Goal: Task Accomplishment & Management: Manage account settings

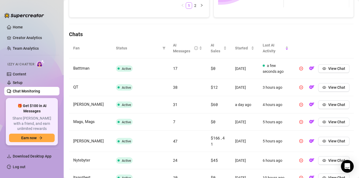
scroll to position [159, 0]
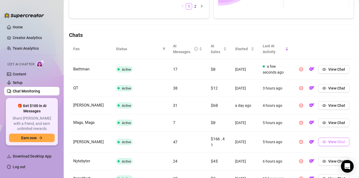
click at [332, 144] on span "View Chat" at bounding box center [336, 142] width 17 height 4
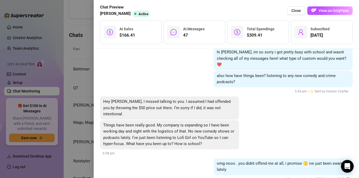
scroll to position [28, 0]
click at [94, 73] on div "[DATE] hi [PERSON_NAME], im so sorry i got pretty busy with school and wasnt ch…" at bounding box center [226, 113] width 265 height 129
click at [86, 73] on div at bounding box center [179, 89] width 359 height 178
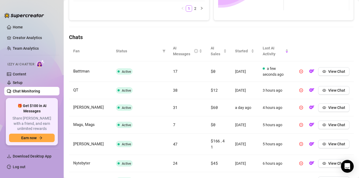
scroll to position [161, 0]
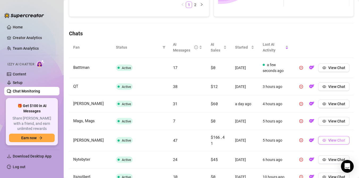
click at [334, 142] on span "View Chat" at bounding box center [336, 140] width 17 height 4
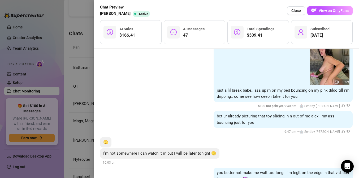
scroll to position [2515, 0]
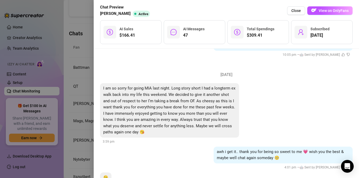
click at [77, 94] on div at bounding box center [179, 89] width 359 height 178
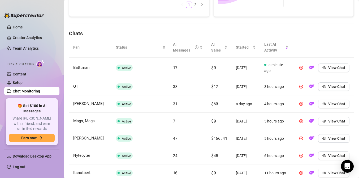
scroll to position [272, 0]
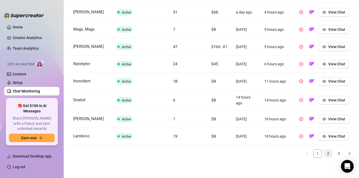
click at [329, 152] on link "2" at bounding box center [328, 153] width 8 height 8
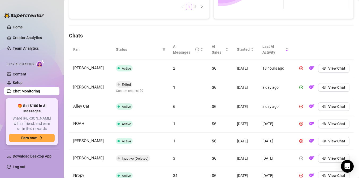
scroll to position [162, 0]
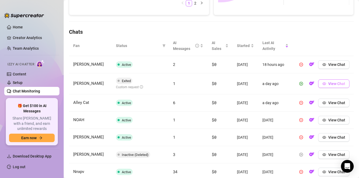
click at [330, 86] on span "View Chat" at bounding box center [336, 83] width 17 height 4
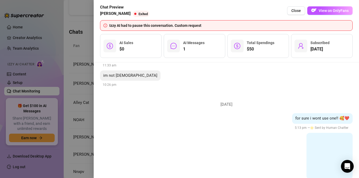
scroll to position [578, 0]
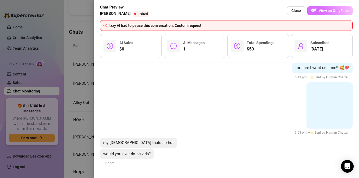
click at [326, 11] on span "View on OnlyFans" at bounding box center [334, 10] width 30 height 4
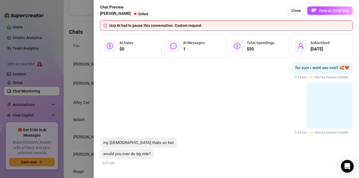
click at [85, 124] on div at bounding box center [179, 89] width 359 height 178
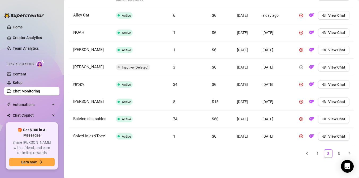
scroll to position [275, 0]
click at [339, 153] on link "3" at bounding box center [339, 153] width 8 height 8
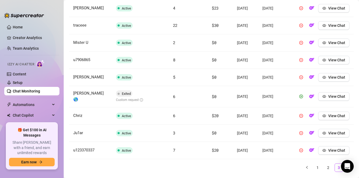
scroll to position [231, 0]
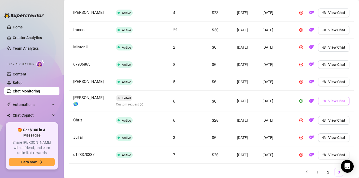
click at [326, 102] on icon "eye" at bounding box center [324, 100] width 4 height 3
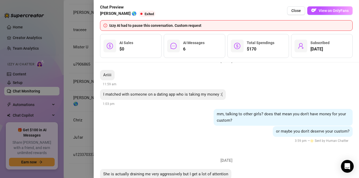
scroll to position [943, 0]
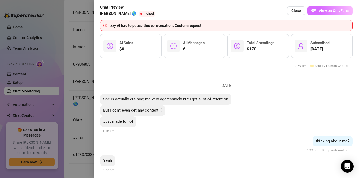
click at [318, 10] on button "View on OnlyFans" at bounding box center [329, 10] width 45 height 8
click at [84, 81] on div at bounding box center [179, 89] width 359 height 178
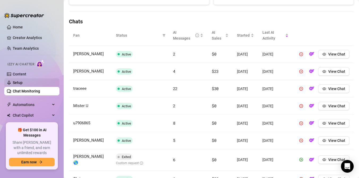
scroll to position [168, 0]
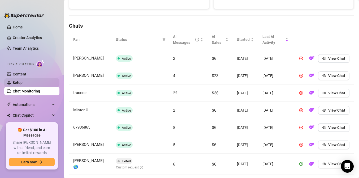
click at [19, 84] on link "Setup" at bounding box center [18, 82] width 10 height 4
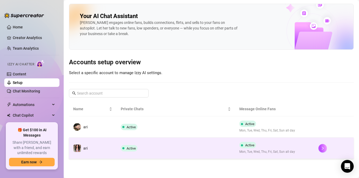
click at [113, 144] on td "ari" at bounding box center [92, 147] width 47 height 21
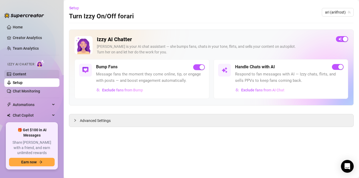
click at [26, 74] on link "Content" at bounding box center [20, 74] width 14 height 4
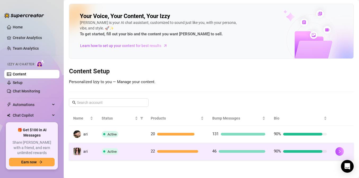
click at [138, 152] on div "Active" at bounding box center [122, 151] width 41 height 6
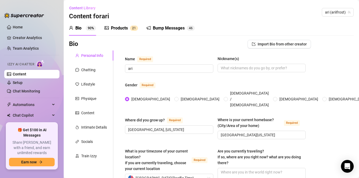
click at [120, 31] on div "Products" at bounding box center [119, 28] width 17 height 6
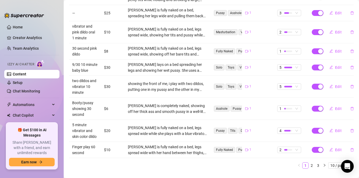
scroll to position [158, 0]
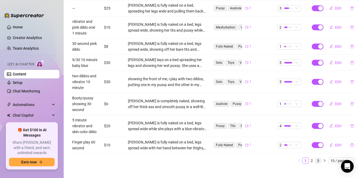
click at [317, 158] on link "3" at bounding box center [318, 161] width 6 height 6
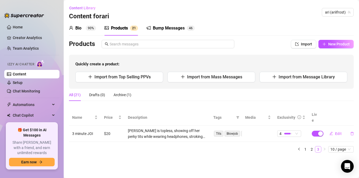
scroll to position [0, 0]
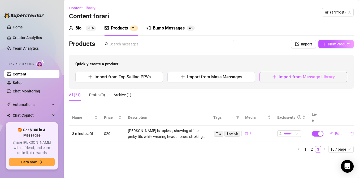
click at [288, 72] on button "Import from Message Library" at bounding box center [303, 77] width 88 height 11
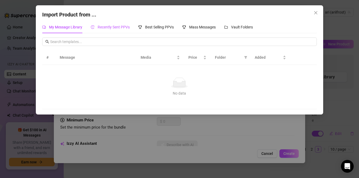
click at [118, 28] on span "Recently Sent PPVs" at bounding box center [114, 27] width 32 height 4
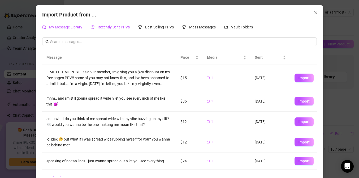
click at [59, 28] on span "My Message Library" at bounding box center [65, 27] width 33 height 4
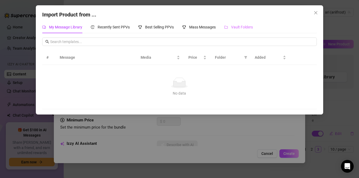
click at [241, 30] on div "Vault Folders" at bounding box center [238, 27] width 29 height 12
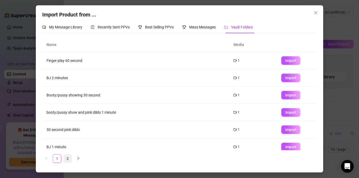
click at [71, 156] on link "2" at bounding box center [68, 158] width 8 height 8
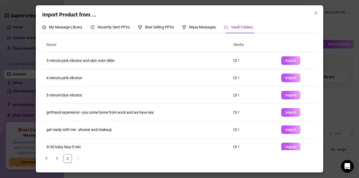
click at [29, 48] on div "Import Product from ... My Message Library Recently Sent PPVs Best Selling PPVs…" at bounding box center [179, 89] width 359 height 178
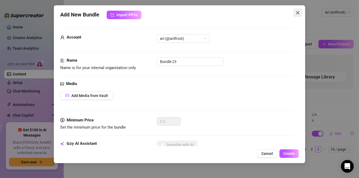
click at [299, 12] on icon "close" at bounding box center [298, 13] width 4 height 4
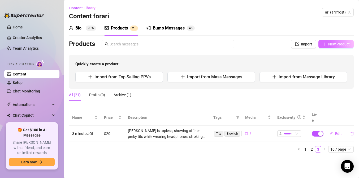
click at [327, 43] on button "New Product" at bounding box center [335, 44] width 35 height 8
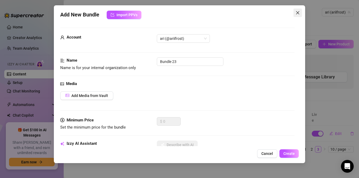
click at [299, 13] on icon "close" at bounding box center [298, 13] width 4 height 4
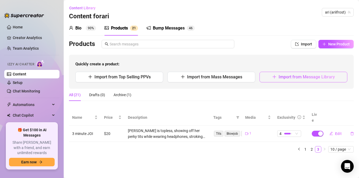
click at [290, 76] on span "Import from Message Library" at bounding box center [307, 76] width 56 height 5
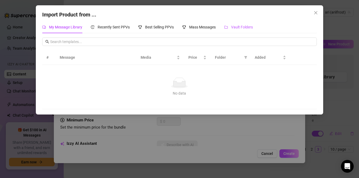
click at [235, 28] on span "Vault Folders" at bounding box center [242, 27] width 22 height 4
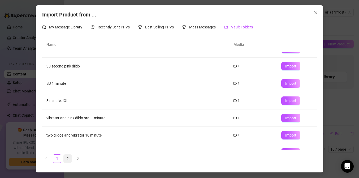
click at [67, 157] on link "2" at bounding box center [68, 158] width 8 height 8
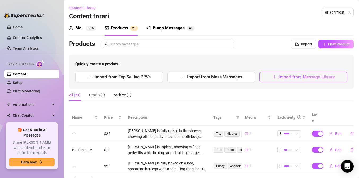
click at [276, 75] on icon "plus" at bounding box center [274, 77] width 4 height 4
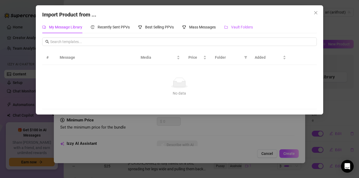
click at [231, 27] on div "Vault Folders" at bounding box center [238, 27] width 29 height 6
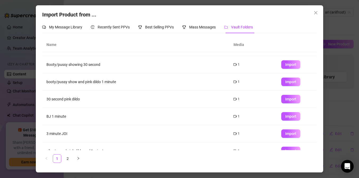
scroll to position [75, 0]
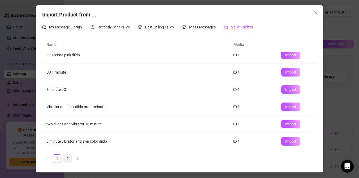
click at [66, 158] on link "2" at bounding box center [68, 158] width 8 height 8
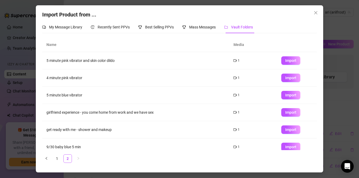
scroll to position [5, 0]
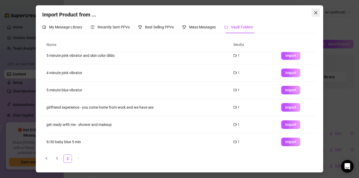
click at [317, 12] on icon "close" at bounding box center [316, 13] width 4 height 4
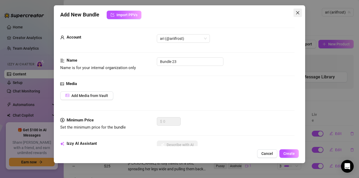
click at [299, 11] on icon "close" at bounding box center [297, 12] width 3 height 3
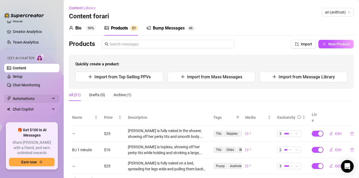
scroll to position [20, 0]
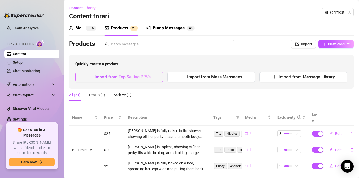
click at [116, 73] on button "Import from Top Selling PPVs" at bounding box center [119, 77] width 88 height 11
type textarea "Type your message here..."
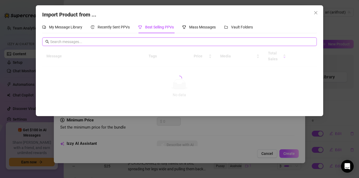
click at [105, 40] on input "text" at bounding box center [181, 42] width 263 height 6
type input "virgin"
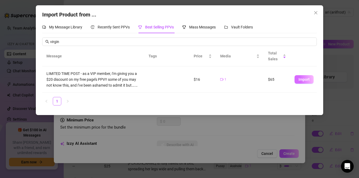
click at [301, 79] on span "Import" at bounding box center [303, 79] width 11 height 4
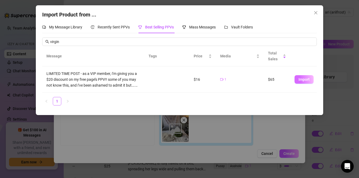
type textarea "LIMITED TIME POST - as a VIP member, i’m giving you a $20 discount on my free p…"
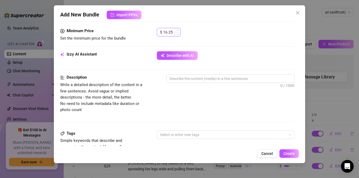
scroll to position [165, 0]
drag, startPoint x: 173, startPoint y: 31, endPoint x: 152, endPoint y: 33, distance: 21.0
click at [153, 33] on div "Minimum Price Set the minimum price for the bundle $ 16.25" at bounding box center [177, 34] width 234 height 14
type input "30"
click at [140, 55] on div "Izzy AI Assistant Describe with AI" at bounding box center [177, 57] width 234 height 13
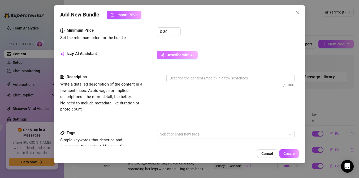
click at [168, 53] on span "Describe with AI" at bounding box center [180, 55] width 27 height 4
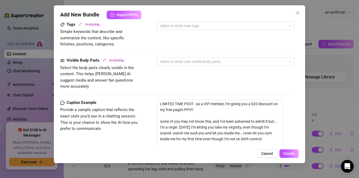
scroll to position [244, 0]
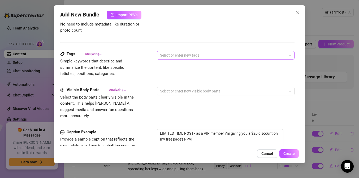
click at [177, 51] on div "Select or enter new tags" at bounding box center [226, 55] width 138 height 8
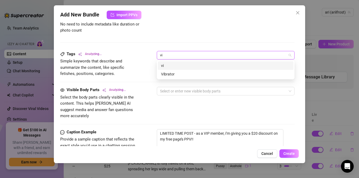
type input "v"
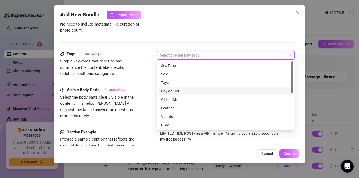
click at [138, 97] on span "Select the body parts clearly visible in the content. This helps [PERSON_NAME] …" at bounding box center [100, 106] width 80 height 25
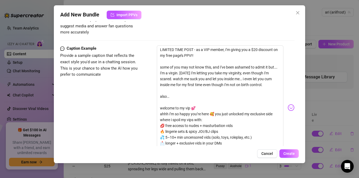
scroll to position [329, 0]
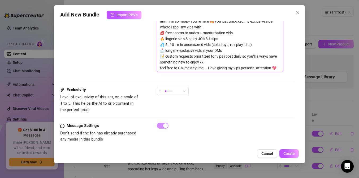
drag, startPoint x: 159, startPoint y: 42, endPoint x: 329, endPoint y: 205, distance: 235.7
click at [329, 178] on html "Home Creator Analytics Team Analytics Izzy AI Chatter Content Setup Chat Monito…" at bounding box center [179, 89] width 359 height 178
type textarea "j"
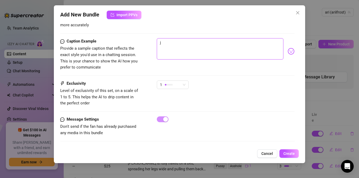
scroll to position [328, 0]
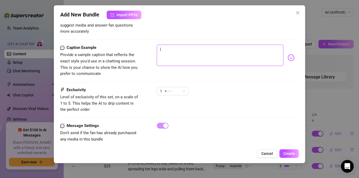
type textarea "Type your message here..."
type textarea "h"
type textarea "he"
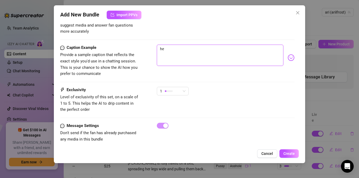
type textarea "hey"
type textarea "hey b"
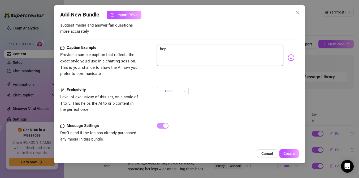
type textarea "hey b"
type textarea "hey ba"
type textarea "hey bab"
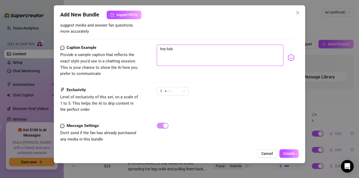
type textarea "hey babe"
type textarea "hey babe,"
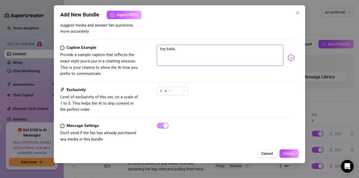
type textarea "hey babe,"
type textarea "hey babe, w"
type textarea "hey babe, wa"
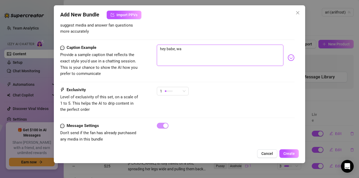
type textarea "hey babe, wan"
type textarea "hey babe, wann"
type textarea "hey babe, wanna"
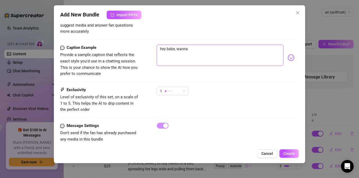
type textarea "hey babe, wanna"
type textarea "hey babe, wann"
type textarea "hey babe, wan"
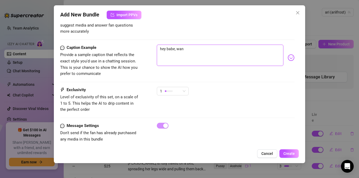
type textarea "hey babe, wa"
type textarea "hey babe, w"
type textarea "hey babe,"
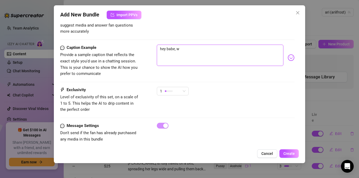
type textarea "hey babe,"
type textarea "hey babe, i"
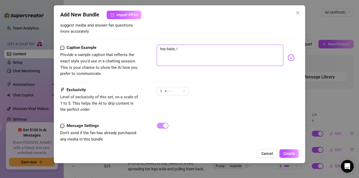
type textarea "hey babe, i g"
type textarea "hey babe, i go"
type textarea "hey babe, i got"
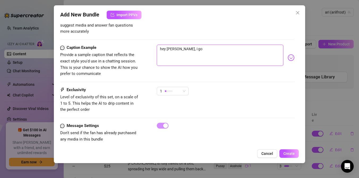
type textarea "hey babe, i got"
type textarea "hey babe, i got s"
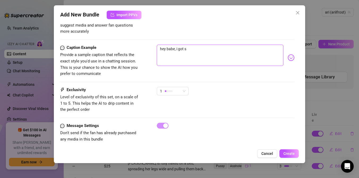
type textarea "hey babe, i got so"
type textarea "hey babe, i got so h"
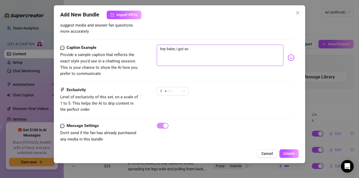
type textarea "[PERSON_NAME]"
type textarea "hey babe, i got so h"
type textarea "Ari is"
type textarea "hey babe, i got so ho"
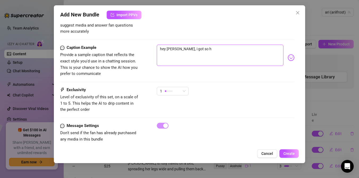
type textarea "Ari is fully"
type textarea "hey babe, i got so ho"
type textarea "hey babe, i got so hor"
type textarea "Ari is fully naked"
type textarea "hey babe, i got so hor"
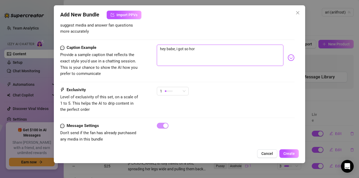
type textarea "hey babe, i got so horn"
type textarea "Ari is fully naked on"
type textarea "hey babe, i got so horny"
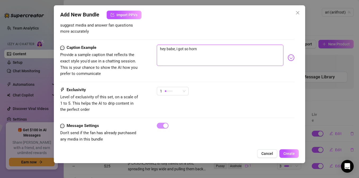
type textarea "Ari is fully naked on a"
type textarea "hey babe, i got so horny"
type textarea "Ari is fully naked on a bed"
type textarea "hey babe, i got so horny"
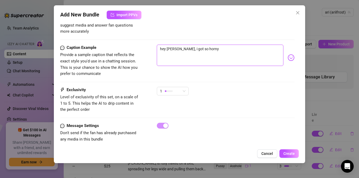
type textarea "hey babe, i got so horny"
type textarea "Ari is fully naked on a bed in"
type textarea "Ari is fully naked on a bed in natural"
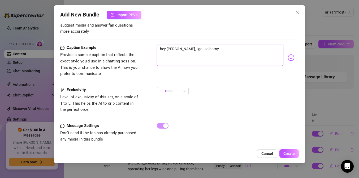
type textarea "hey babe, i got so horny i"
type textarea "Ari is fully naked on a bed in natural daylight,"
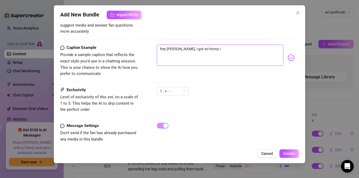
type textarea "Ari is fully naked on a bed in natural daylight,"
type textarea "Ari is fully naked on a bed in natural daylight, showing"
type textarea "hey babe, i got so horny i d"
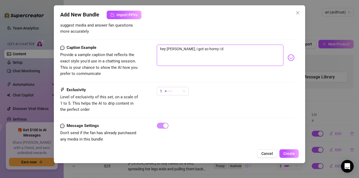
type textarea "Ari is fully naked on a bed in natural daylight, showing off"
type textarea "hey babe, i got so horny i de"
type textarea "Ari is fully naked on a bed in natural daylight, showing off her"
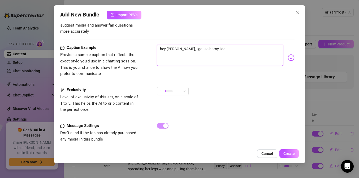
type textarea "Ari is fully naked on a bed in natural daylight, showing off her"
type textarea "Ari is fully naked on a bed in natural daylight, showing off her big"
type textarea "hey babe, i got so horny i dec"
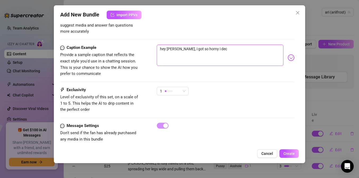
type textarea "Ari is fully naked on a bed in natural daylight, showing off her big tits"
type textarea "hey babe, i got so horny i deci"
type textarea "Ari is fully naked on a bed in natural daylight, showing off her big tits and"
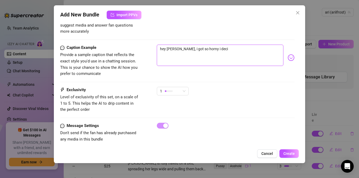
type textarea "Ari is fully naked on a bed in natural daylight, showing off her big tits and"
type textarea "hey babe, i got so horny i decid"
type textarea "Ari is fully naked on a bed in natural daylight, showing off her big tits and s…"
type textarea "hey babe, i got so horny i decide"
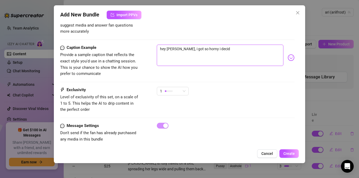
type textarea "Ari is fully naked on a bed in natural daylight, showing off her big tits and s…"
type textarea "hey babe, i got so horny i decide"
type textarea "Ari is fully naked on a bed in natural daylight, showing off her big tits and s…"
type textarea "hey babe, i got so horny i decided"
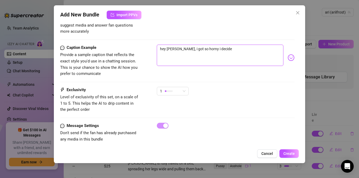
type textarea "hey babe, i got so horny i decided"
type textarea "Ari is fully naked on a bed in natural daylight, showing off her big tits and s…"
type textarea "hey babe, i got so horny i decided"
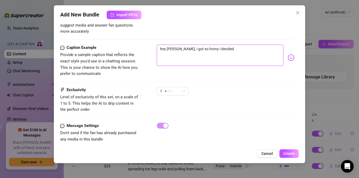
type textarea "Ari is fully naked on a bed in natural daylight, showing off her big tits and s…"
type textarea "hey babe, i got so horny i decided t"
type textarea "Ari is fully naked on a bed in natural daylight, showing off her big tits and s…"
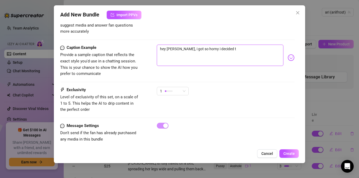
type textarea "Ari is fully naked on a bed in natural daylight, showing off her big tits and s…"
type textarea "hey babe, i got so horny i decided to"
type textarea "Ari is fully naked on a bed in natural daylight, showing off her big tits and s…"
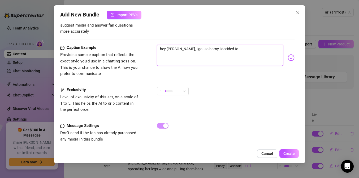
type textarea "hey babe, i got so horny i decided to"
type textarea "Ari is fully naked on a bed in natural daylight, showing off her big tits and s…"
type textarea "hey babe, i got so horny i decided to l"
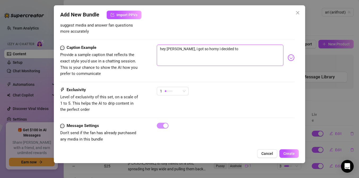
type textarea "hey babe, i got so horny i decided to l"
type textarea "Ari is fully naked on a bed in natural daylight, showing off her big tits and s…"
type textarea "hey babe, i got so horny i decided to le"
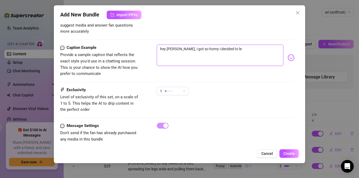
type textarea "Ari is fully naked on a bed in natural daylight, showing off her big tits and s…"
type textarea "hey babe, i got so horny i decided to let"
type textarea "Ari is fully naked on a bed in natural daylight, showing off her big tits and s…"
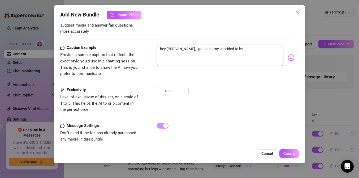
type textarea "Ari is fully naked on a bed in natural daylight, showing off her big tits and s…"
type textarea "hey babe, i got so horny i decided to let"
type textarea "Ari is fully naked on a bed in natural daylight, showing off her big tits and s…"
type textarea "hey babe, i got so horny i decided to let"
type textarea "hey babe, i got so horny i decided to let y"
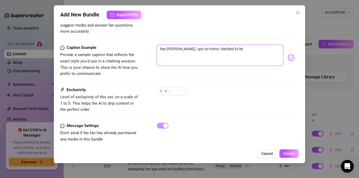
type textarea "Ari is fully naked on a bed in natural daylight, showing off her big tits and s…"
type textarea "hey babe, i got so horny i decided to let y"
type textarea "Ari is fully naked on a bed in natural daylight, showing off her big tits and s…"
type textarea "hey babe, i got so horny i decided to let yo"
type textarea "Ari is fully naked on a bed in natural daylight, showing off her big tits and s…"
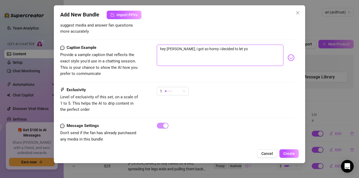
type textarea "Ari is fully naked on a bed in natural daylight, showing off her big tits and s…"
type textarea "hey babe, i got so horny i decided to let you"
type textarea "Ari is fully naked on a bed in natural daylight, showing off her big tits and s…"
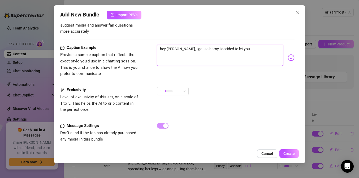
type textarea "hey babe, i got so horny i decided to let you"
type textarea "Ari is fully naked on a bed in natural daylight, showing off her big tits and s…"
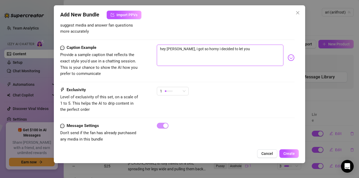
type textarea "Ari is fully naked on a bed in natural daylight, showing off her big tits and s…"
type textarea "hey babe, i got so horny i decided to let you t"
type textarea "Ari is fully naked on a bed in natural daylight, showing off her big tits and s…"
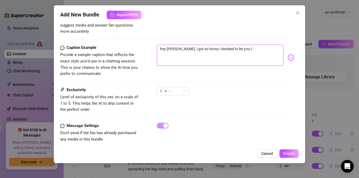
type textarea "hey babe, i got so horny i decided to let you ta"
type textarea "Ari is fully naked on a bed in natural daylight, showing off her big tits and s…"
type textarea "hey babe, i got so horny i decided to let you tak"
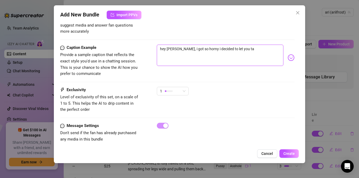
type textarea "hey babe, i got so horny i decided to let you tak"
type textarea "Ari is fully naked on a bed in natural daylight, showing off her big tits and s…"
type textarea "hey babe, i got so horny i decided to let you take"
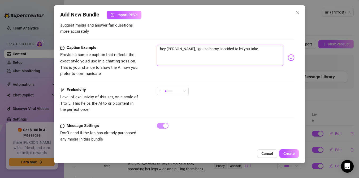
type textarea "Ari is fully naked on a bed in natural daylight, showing off her big tits and s…"
type textarea "hey babe, i got so horny i decided to let you take"
type textarea "Ari is fully naked on a bed in natural daylight, showing off her big tits and s…"
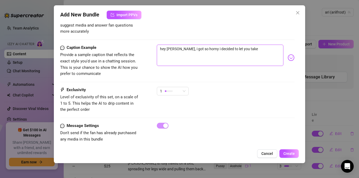
type textarea "Ari is fully naked on a bed in natural daylight, showing off her big tits and s…"
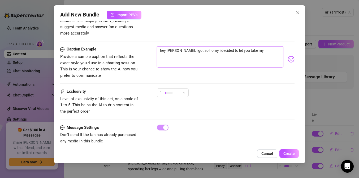
scroll to position [330, 0]
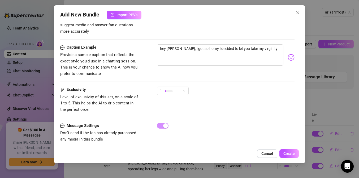
click at [294, 55] on div "hey babe, i got so horny i decided to let you take my virginity" at bounding box center [226, 57] width 138 height 26
click at [290, 54] on img at bounding box center [291, 57] width 7 height 7
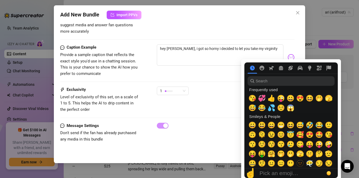
click at [290, 54] on img at bounding box center [291, 57] width 7 height 7
click at [253, 99] on span "😘" at bounding box center [252, 97] width 8 height 7
click at [262, 97] on span "💞" at bounding box center [262, 97] width 8 height 7
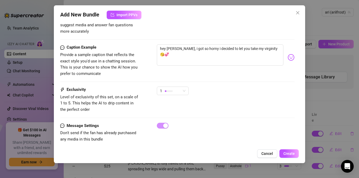
click at [217, 60] on div "hey babe, i got so horny i decided to let you take my virginity 😘💞" at bounding box center [226, 57] width 138 height 26
click at [176, 87] on div "1" at bounding box center [170, 91] width 21 height 8
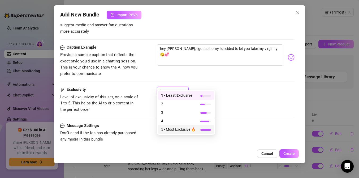
click at [168, 129] on span "5 - Most Exclusive 🔥" at bounding box center [178, 129] width 34 height 6
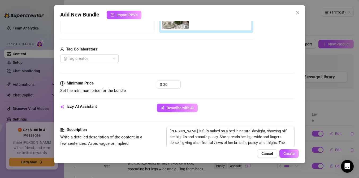
scroll to position [105, 0]
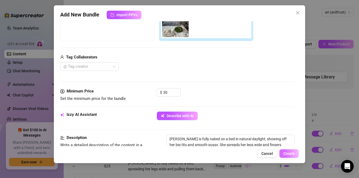
click at [288, 154] on span "Create" at bounding box center [288, 153] width 11 height 4
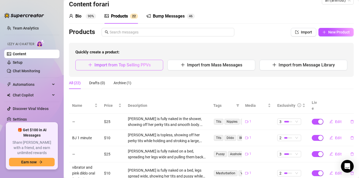
scroll to position [13, 0]
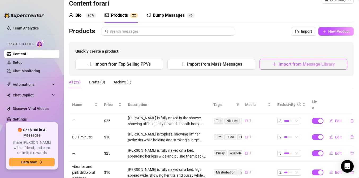
click at [283, 65] on span "Import from Message Library" at bounding box center [307, 64] width 56 height 5
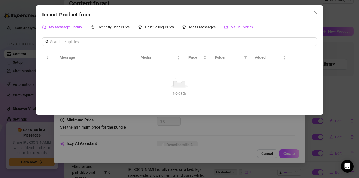
click at [231, 27] on div "Vault Folders" at bounding box center [238, 27] width 29 height 6
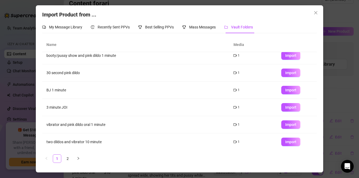
scroll to position [75, 0]
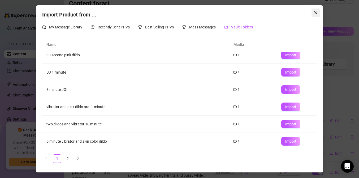
click at [316, 11] on icon "close" at bounding box center [316, 13] width 4 height 4
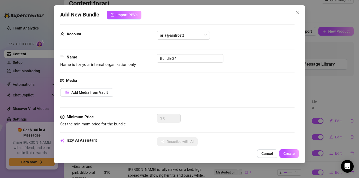
scroll to position [4, 0]
click at [300, 12] on span "Close" at bounding box center [297, 13] width 8 height 4
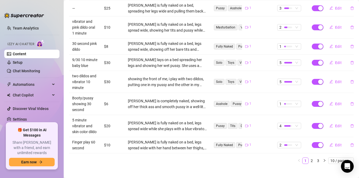
scroll to position [0, 0]
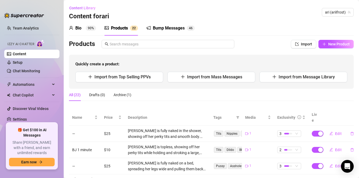
drag, startPoint x: 305, startPoint y: 139, endPoint x: 290, endPoint y: 98, distance: 43.8
click at [305, 142] on td "2" at bounding box center [291, 150] width 34 height 16
click at [328, 41] on button "New Product" at bounding box center [335, 44] width 35 height 8
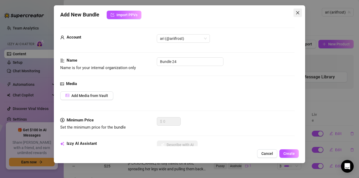
click at [301, 13] on span "Close" at bounding box center [297, 13] width 8 height 4
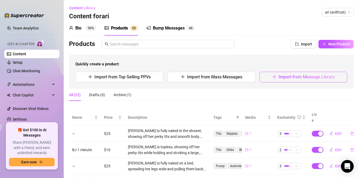
click at [287, 74] on span "Import from Message Library" at bounding box center [307, 76] width 56 height 5
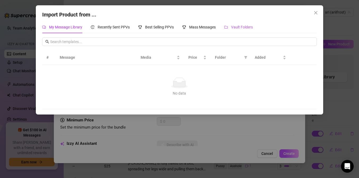
click at [239, 27] on span "Vault Folders" at bounding box center [242, 27] width 22 height 4
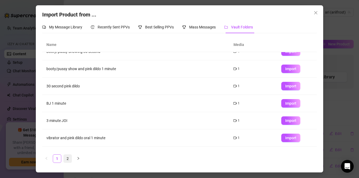
click at [68, 157] on link "2" at bounding box center [68, 158] width 8 height 8
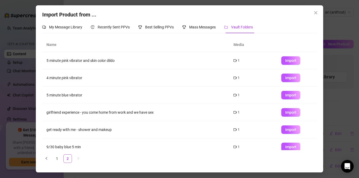
scroll to position [75, 0]
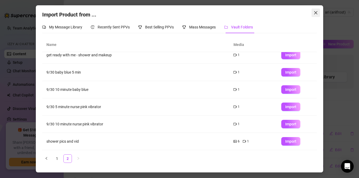
click at [319, 14] on span "Close" at bounding box center [315, 13] width 8 height 4
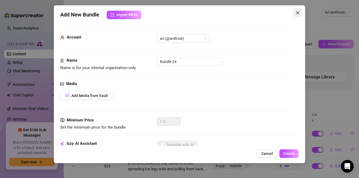
click at [300, 12] on span "Close" at bounding box center [297, 13] width 8 height 4
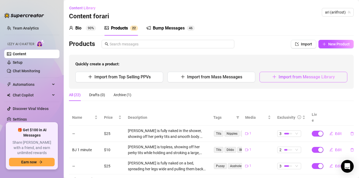
click at [274, 76] on icon "plus" at bounding box center [274, 76] width 0 height 3
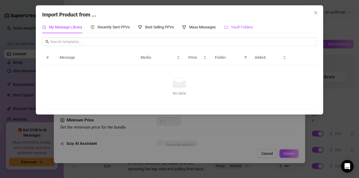
click at [227, 25] on icon "folder" at bounding box center [226, 27] width 4 height 4
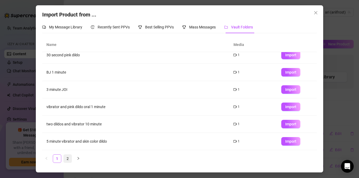
click at [67, 158] on link "2" at bounding box center [68, 158] width 8 height 8
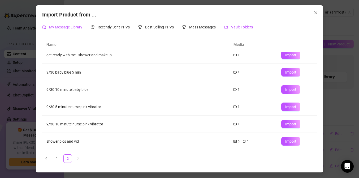
click at [72, 28] on span "My Message Library" at bounding box center [65, 27] width 33 height 4
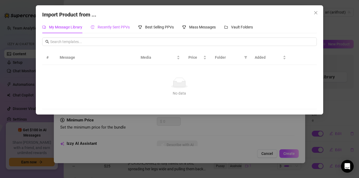
click at [117, 27] on span "Recently Sent PPVs" at bounding box center [114, 27] width 32 height 4
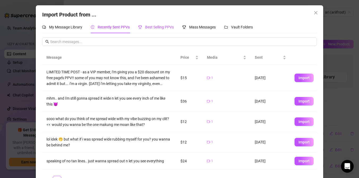
click at [156, 25] on span "Best Selling PPVs" at bounding box center [159, 27] width 29 height 4
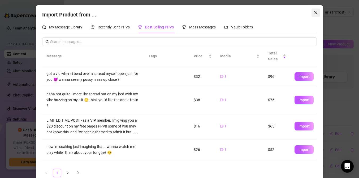
click at [314, 13] on icon "close" at bounding box center [316, 13] width 4 height 4
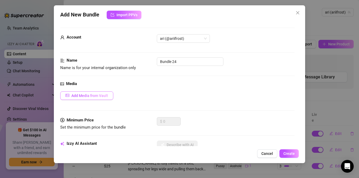
click at [101, 97] on span "Add Media from Vault" at bounding box center [89, 95] width 37 height 4
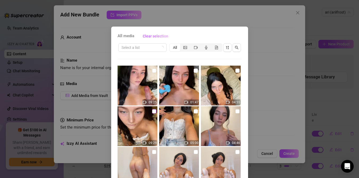
click at [153, 111] on input "checkbox" at bounding box center [154, 111] width 4 height 4
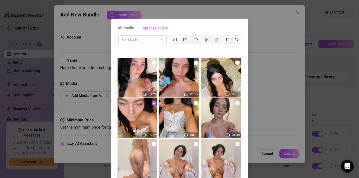
scroll to position [44, 0]
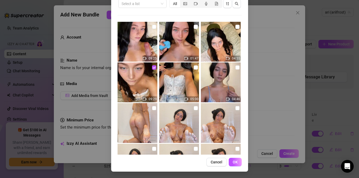
click at [275, 103] on div "All media Clear selection Select a list All 09:25 01:47 04:55 09:29 05:00 04:46…" at bounding box center [179, 89] width 359 height 178
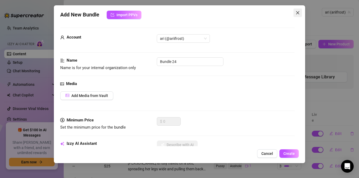
click at [295, 15] on button "Close" at bounding box center [297, 12] width 8 height 8
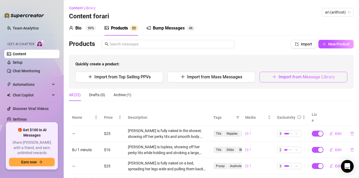
click at [275, 75] on icon "plus" at bounding box center [274, 77] width 4 height 4
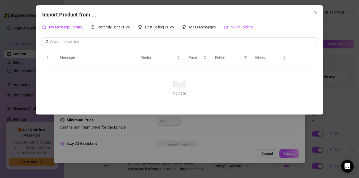
click at [226, 26] on icon "folder" at bounding box center [226, 27] width 4 height 4
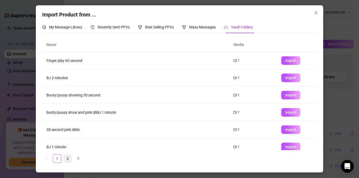
click at [70, 157] on link "2" at bounding box center [68, 158] width 8 height 8
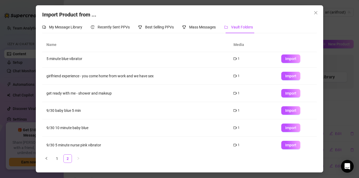
scroll to position [75, 0]
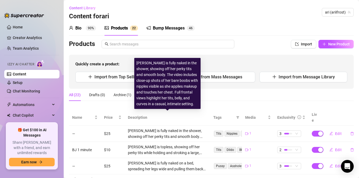
scroll to position [158, 0]
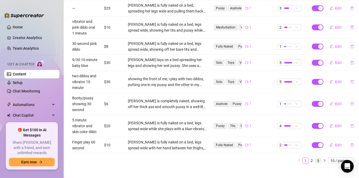
click at [318, 158] on link "3" at bounding box center [318, 161] width 6 height 6
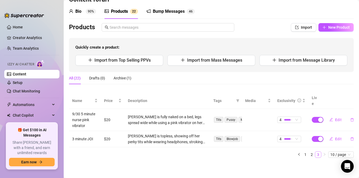
scroll to position [11, 0]
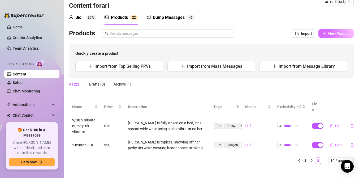
click at [341, 33] on span "New Product" at bounding box center [338, 33] width 21 height 4
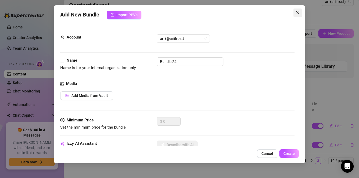
click at [297, 13] on icon "close" at bounding box center [298, 13] width 4 height 4
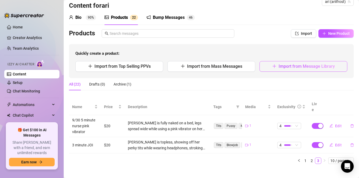
click at [283, 65] on span "Import from Message Library" at bounding box center [307, 66] width 56 height 5
type textarea "Type your message here..."
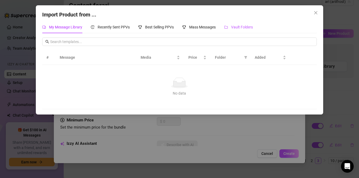
click at [237, 27] on span "Vault Folders" at bounding box center [242, 27] width 22 height 4
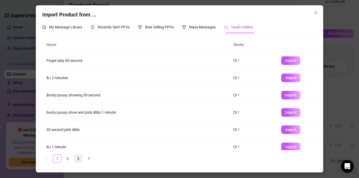
click at [77, 158] on link "3" at bounding box center [78, 158] width 8 height 8
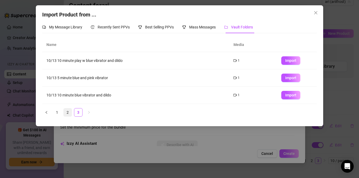
click at [68, 112] on link "2" at bounding box center [68, 112] width 8 height 8
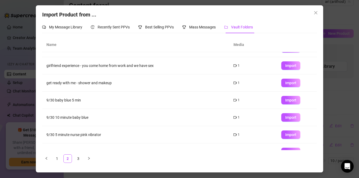
scroll to position [0, 0]
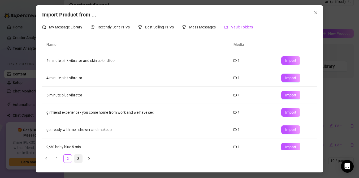
click at [80, 156] on link "3" at bounding box center [78, 158] width 8 height 8
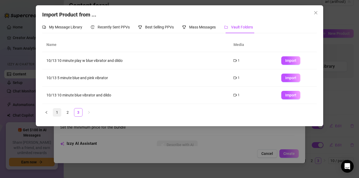
click at [59, 111] on link "1" at bounding box center [57, 112] width 8 height 8
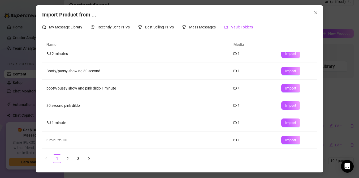
scroll to position [75, 0]
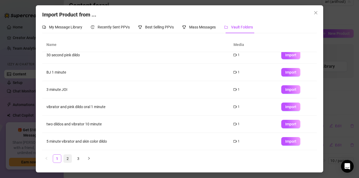
click at [69, 158] on link "2" at bounding box center [68, 158] width 8 height 8
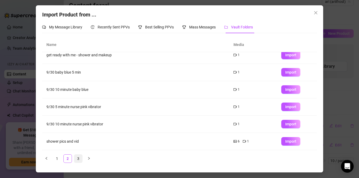
click at [77, 155] on link "3" at bounding box center [78, 158] width 8 height 8
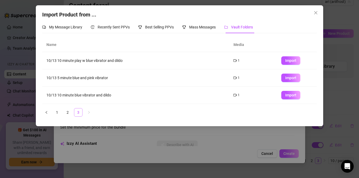
scroll to position [0, 0]
click at [315, 11] on icon "close" at bounding box center [316, 13] width 4 height 4
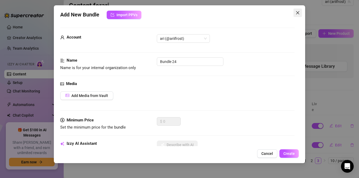
click at [299, 13] on icon "close" at bounding box center [298, 13] width 4 height 4
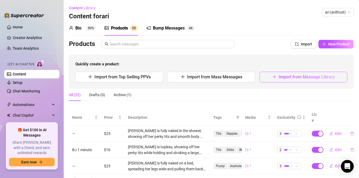
click at [271, 80] on button "Import from Message Library" at bounding box center [303, 77] width 88 height 11
type textarea "Type your message here..."
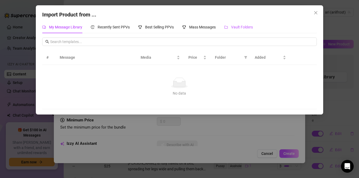
click at [226, 24] on div "Vault Folders" at bounding box center [238, 27] width 29 height 6
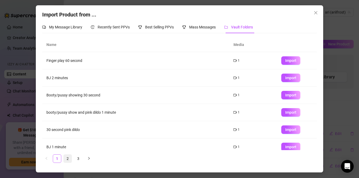
click at [69, 156] on link "2" at bounding box center [68, 158] width 8 height 8
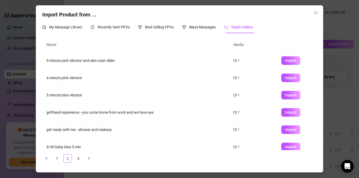
scroll to position [75, 0]
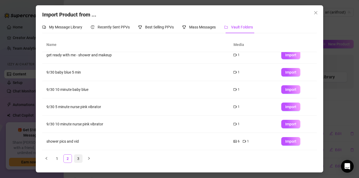
click at [78, 158] on link "3" at bounding box center [78, 158] width 8 height 8
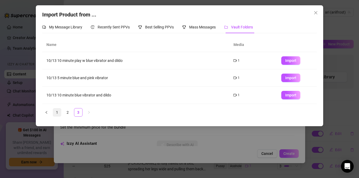
click at [58, 111] on link "1" at bounding box center [57, 112] width 8 height 8
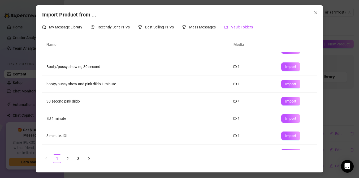
scroll to position [75, 0]
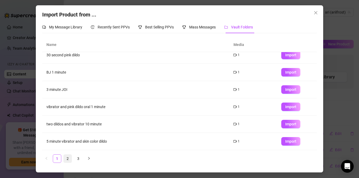
click at [68, 156] on link "2" at bounding box center [68, 158] width 8 height 8
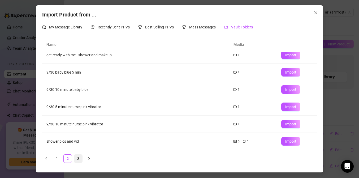
click at [77, 159] on link "3" at bounding box center [78, 158] width 8 height 8
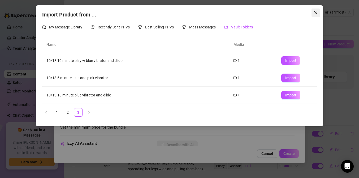
click at [315, 12] on icon "close" at bounding box center [316, 13] width 4 height 4
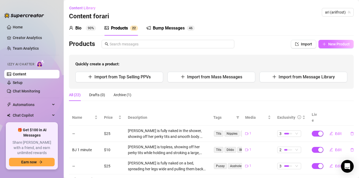
click at [330, 44] on span "New Product" at bounding box center [338, 44] width 21 height 4
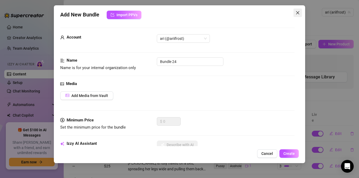
click at [296, 11] on icon "close" at bounding box center [298, 13] width 4 height 4
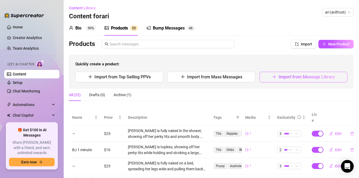
click at [301, 75] on span "Import from Message Library" at bounding box center [307, 76] width 56 height 5
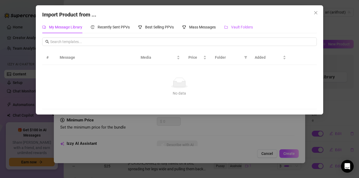
click at [233, 25] on span "Vault Folders" at bounding box center [242, 27] width 22 height 4
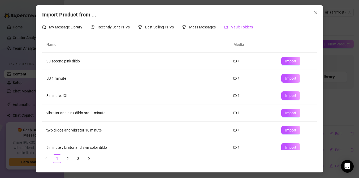
scroll to position [75, 0]
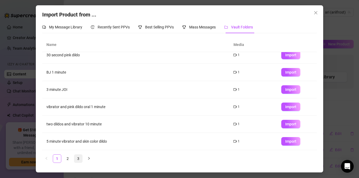
click at [79, 157] on link "3" at bounding box center [78, 158] width 8 height 8
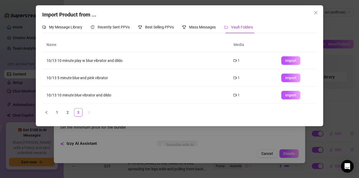
click at [66, 106] on div "Name Media 10/13 10 minute play w blue vibrator and dildo 1 Import 10/13 5 minu…" at bounding box center [179, 76] width 274 height 79
click at [66, 109] on link "2" at bounding box center [68, 112] width 8 height 8
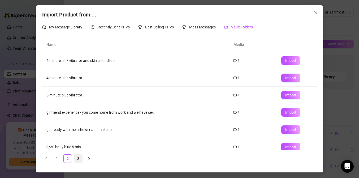
click at [79, 159] on link "3" at bounding box center [78, 158] width 8 height 8
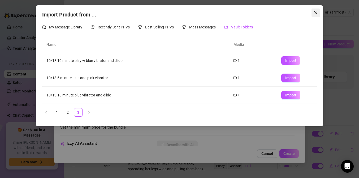
click at [316, 10] on button "Close" at bounding box center [315, 12] width 8 height 8
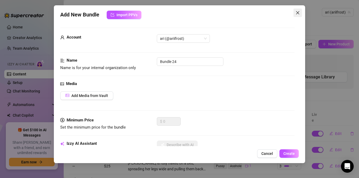
click at [300, 14] on span "Close" at bounding box center [297, 13] width 8 height 4
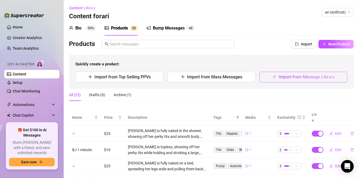
click at [306, 76] on span "Import from Message Library" at bounding box center [307, 76] width 56 height 5
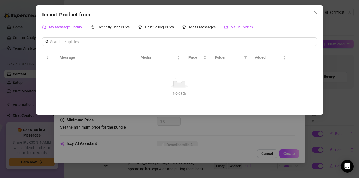
click at [234, 27] on span "Vault Folders" at bounding box center [242, 27] width 22 height 4
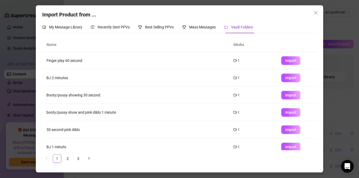
scroll to position [75, 0]
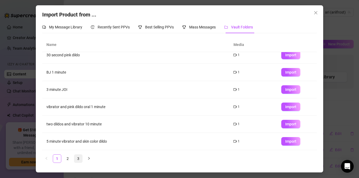
click at [77, 158] on link "3" at bounding box center [78, 158] width 8 height 8
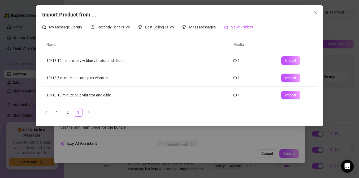
scroll to position [0, 0]
click at [68, 111] on link "2" at bounding box center [68, 112] width 8 height 8
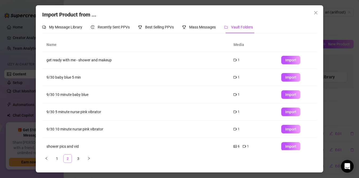
scroll to position [68, 0]
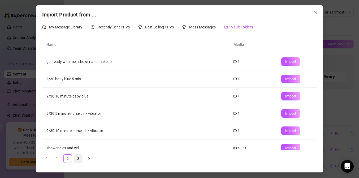
click at [80, 158] on link "3" at bounding box center [78, 158] width 8 height 8
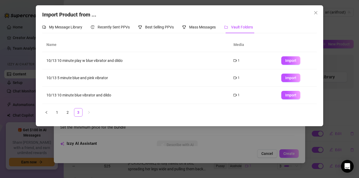
scroll to position [0, 0]
click at [318, 14] on span "Close" at bounding box center [315, 13] width 8 height 4
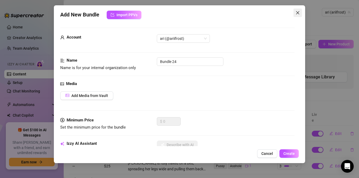
click at [297, 14] on icon "close" at bounding box center [298, 13] width 4 height 4
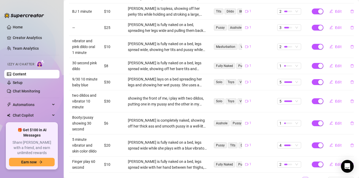
scroll to position [158, 0]
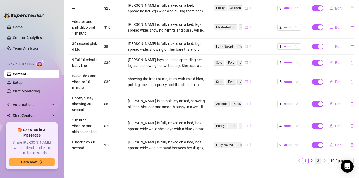
click at [318, 158] on link "3" at bounding box center [318, 161] width 6 height 6
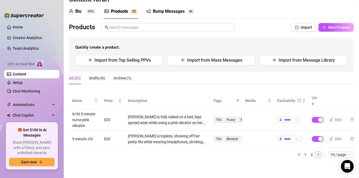
scroll to position [11, 0]
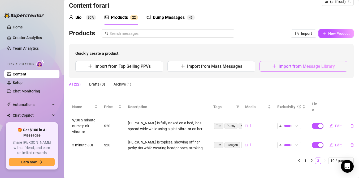
click at [311, 62] on button "Import from Message Library" at bounding box center [303, 66] width 88 height 11
type textarea "Type your message here..."
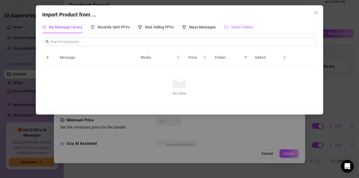
click at [242, 26] on span "Vault Folders" at bounding box center [242, 27] width 22 height 4
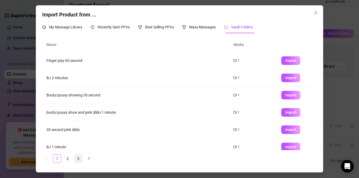
click at [77, 159] on link "3" at bounding box center [78, 158] width 8 height 8
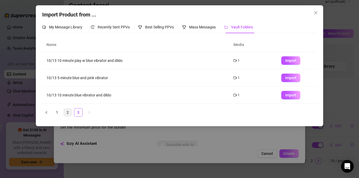
click at [67, 112] on link "2" at bounding box center [68, 112] width 8 height 8
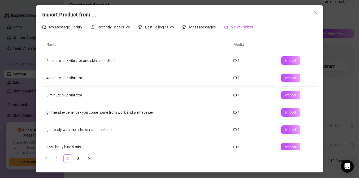
scroll to position [75, 0]
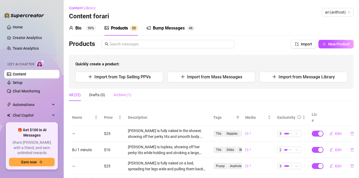
scroll to position [3, 0]
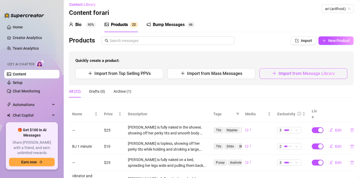
click at [277, 71] on button "Import from Message Library" at bounding box center [303, 73] width 88 height 11
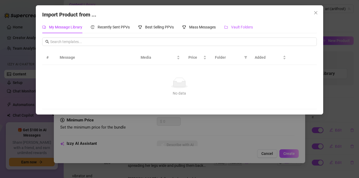
click at [234, 27] on span "Vault Folders" at bounding box center [242, 27] width 22 height 4
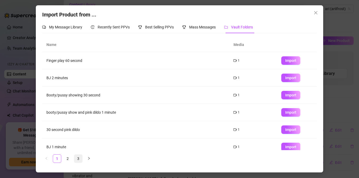
click at [81, 156] on link "3" at bounding box center [78, 158] width 8 height 8
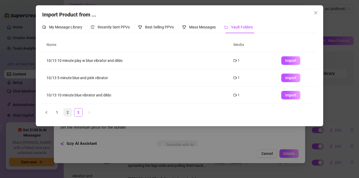
click at [71, 111] on link "2" at bounding box center [68, 112] width 8 height 8
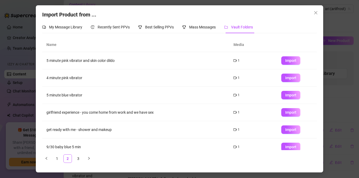
scroll to position [75, 0]
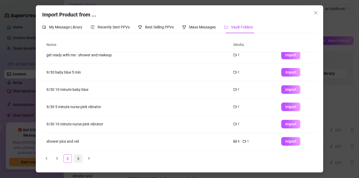
click at [78, 157] on link "3" at bounding box center [78, 158] width 8 height 8
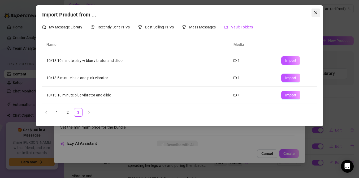
click at [317, 13] on icon "close" at bounding box center [316, 13] width 4 height 4
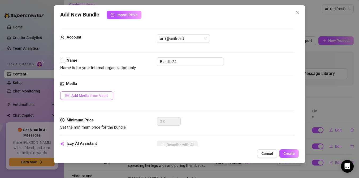
click at [92, 94] on span "Add Media from Vault" at bounding box center [89, 95] width 37 height 4
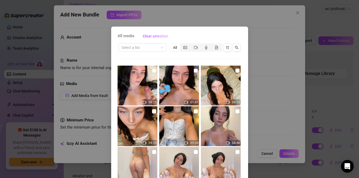
click at [196, 70] on input "checkbox" at bounding box center [196, 70] width 4 height 4
checkbox input "true"
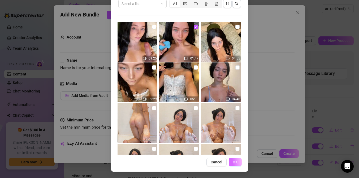
click at [233, 161] on span "OK" at bounding box center [235, 162] width 5 height 4
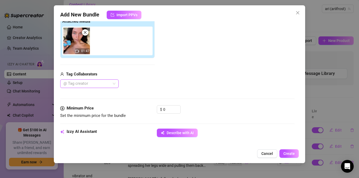
scroll to position [0, 0]
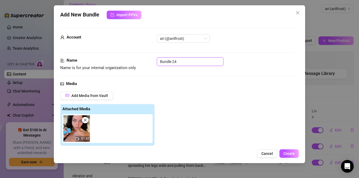
drag, startPoint x: 179, startPoint y: 62, endPoint x: 127, endPoint y: 54, distance: 52.2
type input "2"
type input "10/13 2 minute blue vibrator"
click at [202, 130] on div "Add Media from Vault Attached Media 01:47 Tag Collaborators @ Tag creator" at bounding box center [177, 133] width 234 height 84
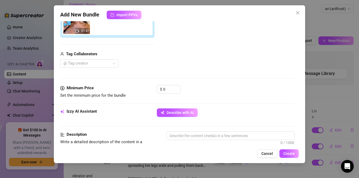
scroll to position [111, 0]
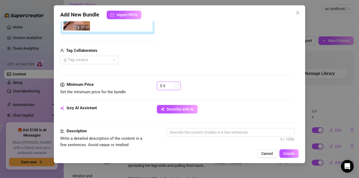
click at [168, 84] on input "0" at bounding box center [171, 86] width 17 height 8
click at [168, 84] on input at bounding box center [171, 86] width 17 height 8
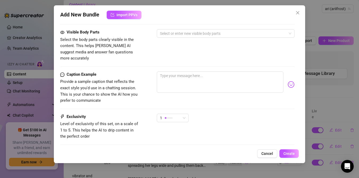
scroll to position [328, 0]
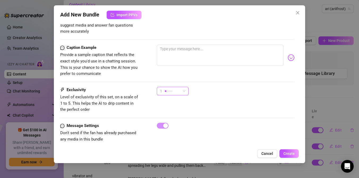
click at [180, 87] on div "1" at bounding box center [170, 91] width 21 height 8
type input "10"
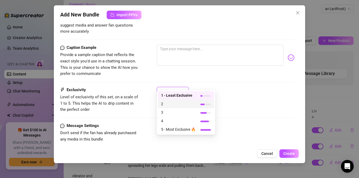
click at [169, 104] on span "2" at bounding box center [178, 104] width 34 height 6
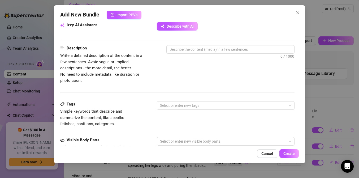
scroll to position [124, 0]
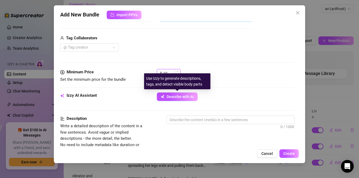
click at [171, 72] on input "10" at bounding box center [171, 73] width 17 height 8
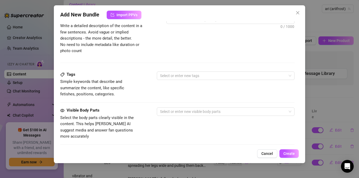
scroll to position [191, 0]
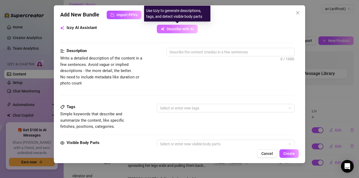
click at [176, 29] on span "Describe with AI" at bounding box center [180, 29] width 27 height 4
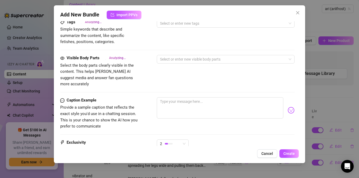
scroll to position [277, 0]
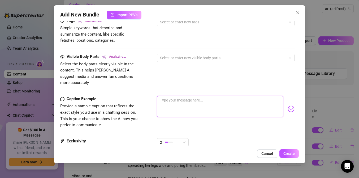
click at [172, 98] on textarea at bounding box center [220, 106] width 127 height 21
click at [291, 105] on img at bounding box center [291, 108] width 7 height 7
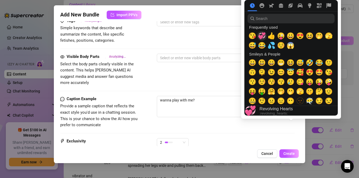
click at [261, 34] on span "💞" at bounding box center [262, 35] width 8 height 7
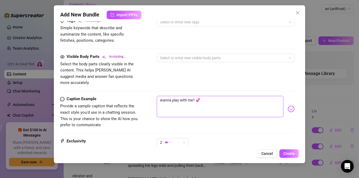
click at [206, 96] on textarea "wanna play with me? 💞" at bounding box center [220, 106] width 127 height 21
click at [159, 96] on textarea "wanna play with me? 💞" at bounding box center [220, 106] width 127 height 21
type textarea "i got kinda worked up babe... wanna play with me? 💞"
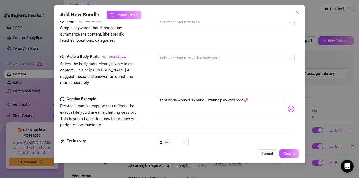
click at [140, 83] on div "Visible Body Parts Analyzing... Select the body parts clearly visible in the co…" at bounding box center [177, 75] width 234 height 42
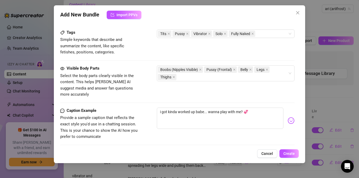
scroll to position [328, 0]
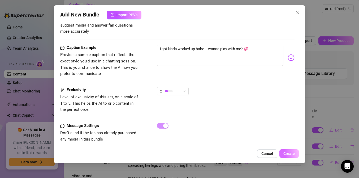
click at [293, 154] on span "Create" at bounding box center [288, 153] width 11 height 4
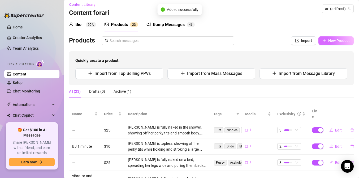
click at [327, 42] on button "New Product" at bounding box center [335, 40] width 35 height 8
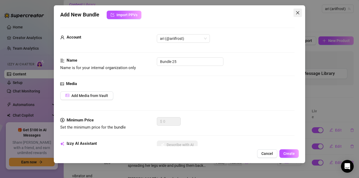
click at [296, 11] on icon "close" at bounding box center [298, 13] width 4 height 4
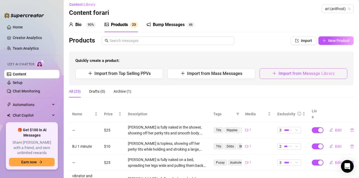
click at [288, 71] on span "Import from Message Library" at bounding box center [307, 73] width 56 height 5
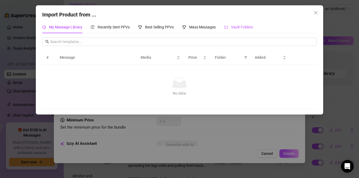
click at [231, 26] on div "Vault Folders" at bounding box center [238, 27] width 29 height 6
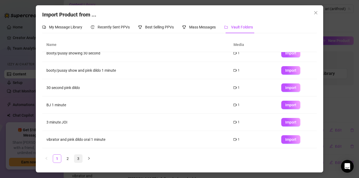
scroll to position [42, 0]
click at [76, 157] on link "3" at bounding box center [78, 158] width 8 height 8
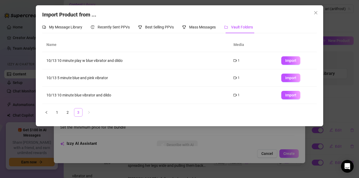
scroll to position [0, 0]
click at [293, 61] on span "Import" at bounding box center [290, 60] width 11 height 4
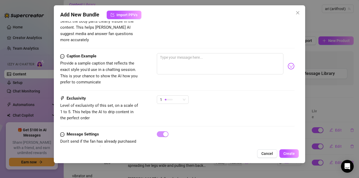
scroll to position [328, 0]
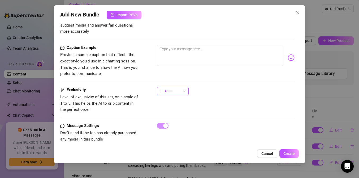
click at [161, 87] on span "1" at bounding box center [161, 91] width 2 height 8
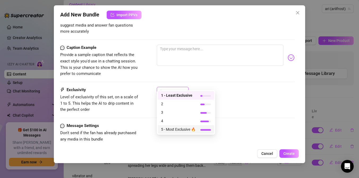
click at [165, 128] on span "5 - Most Exclusive 🔥" at bounding box center [178, 129] width 34 height 6
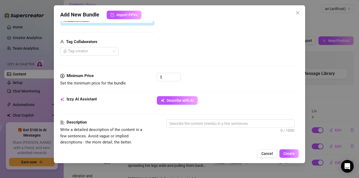
scroll to position [114, 0]
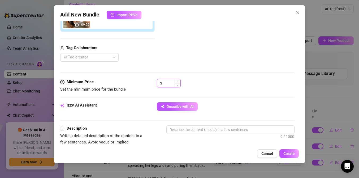
click at [168, 82] on input at bounding box center [171, 83] width 17 height 8
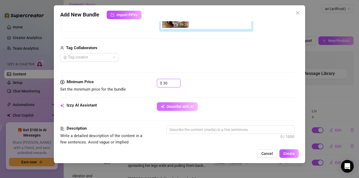
type input "30"
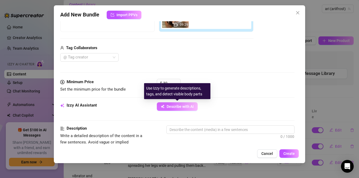
click at [179, 104] on span "Describe with AI" at bounding box center [180, 106] width 27 height 4
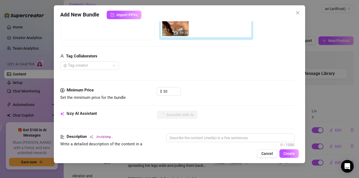
scroll to position [328, 0]
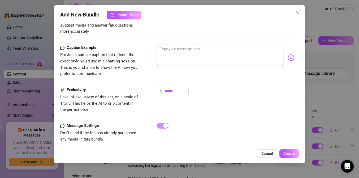
click at [178, 49] on textarea at bounding box center [220, 55] width 127 height 21
type textarea "l"
click at [287, 52] on div "wanna watch me cum with a dildo and vibrator for you?" at bounding box center [226, 58] width 138 height 26
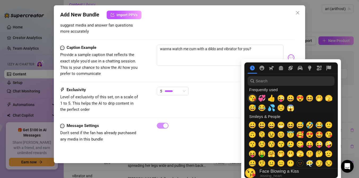
click at [253, 99] on span "😘" at bounding box center [252, 97] width 8 height 7
click at [316, 99] on span "🤭" at bounding box center [319, 97] width 8 height 7
click at [326, 98] on span "🫣" at bounding box center [329, 97] width 8 height 7
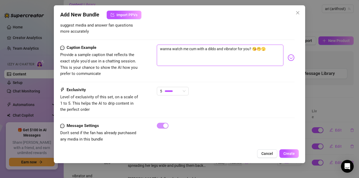
click at [259, 45] on textarea "wanna watch me cum with a dildo and vibrator for you? 😘🤭🫣" at bounding box center [220, 55] width 127 height 21
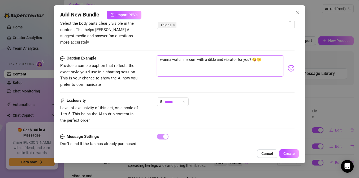
scroll to position [330, 0]
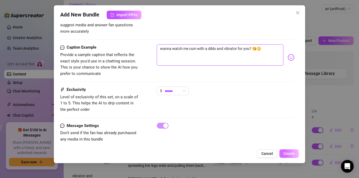
type textarea "wanna watch me cum with a dildo and vibrator for you? 😘🫣"
click at [289, 155] on span "Create" at bounding box center [288, 153] width 11 height 4
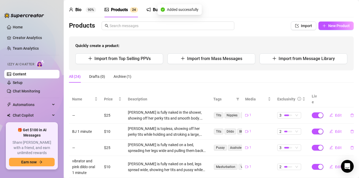
scroll to position [25, 0]
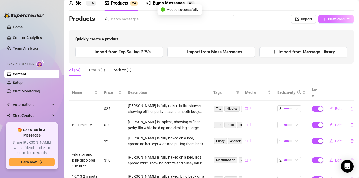
click at [334, 21] on span "New Product" at bounding box center [338, 19] width 21 height 4
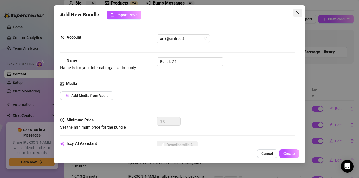
click at [297, 11] on icon "close" at bounding box center [298, 13] width 4 height 4
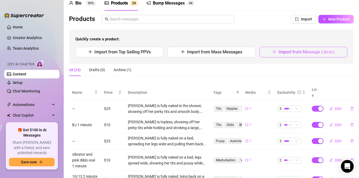
click at [296, 51] on span "Import from Message Library" at bounding box center [307, 51] width 56 height 5
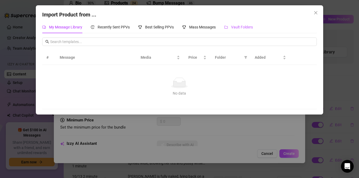
click at [234, 29] on span "Vault Folders" at bounding box center [242, 27] width 22 height 4
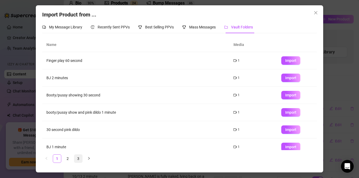
click at [81, 156] on link "3" at bounding box center [78, 158] width 8 height 8
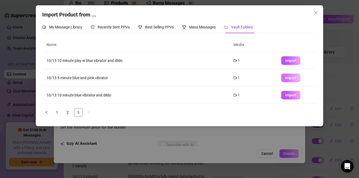
click at [291, 82] on button "Import" at bounding box center [290, 77] width 19 height 8
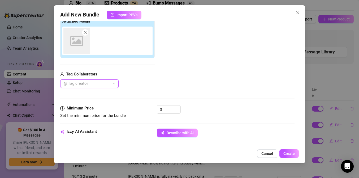
scroll to position [88, 0]
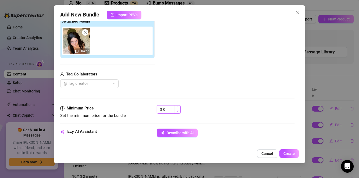
click at [175, 110] on span "Decrease Value" at bounding box center [178, 111] width 6 height 5
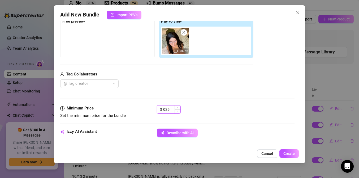
click at [165, 108] on input "025" at bounding box center [171, 109] width 17 height 8
type input "25"
click at [140, 115] on div "Minimum Price Set the minimum price for the bundle $ 25" at bounding box center [177, 112] width 234 height 14
click at [162, 131] on icon "button" at bounding box center [163, 133] width 4 height 4
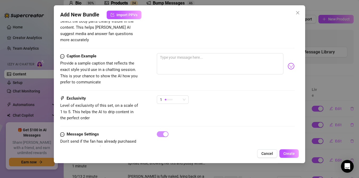
scroll to position [328, 0]
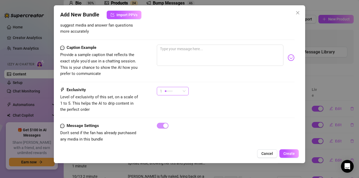
click at [168, 88] on div at bounding box center [169, 90] width 8 height 5
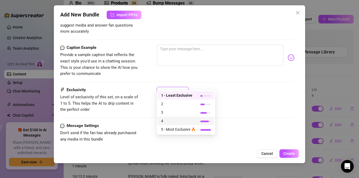
click at [167, 122] on span "4" at bounding box center [178, 121] width 34 height 6
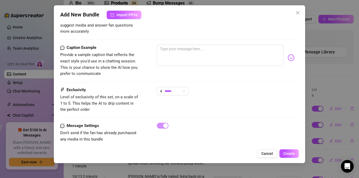
click at [122, 108] on div "Exclusivity Level of exclusivity of this set, on a scale of 1 to 5. This helps …" at bounding box center [177, 105] width 234 height 36
click at [193, 45] on textarea at bounding box center [220, 55] width 127 height 21
click at [292, 54] on img at bounding box center [291, 57] width 7 height 7
click at [290, 54] on img at bounding box center [291, 57] width 7 height 7
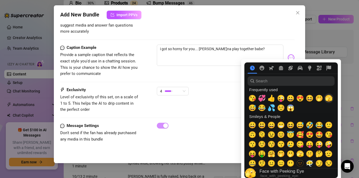
click at [328, 99] on span "🫣" at bounding box center [329, 97] width 8 height 7
click at [319, 98] on span "🤭" at bounding box center [319, 97] width 8 height 7
type textarea "i got so horny for you... [PERSON_NAME]na play together babe? 🫣🤭"
click at [214, 71] on div "Caption Example Provide a sample caption that reflects the exact style you'd us…" at bounding box center [177, 66] width 234 height 42
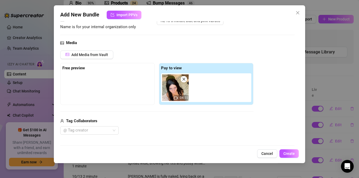
scroll to position [0, 0]
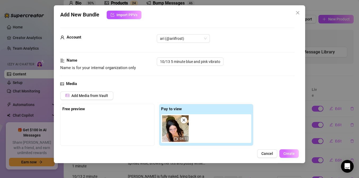
click at [292, 151] on span "Create" at bounding box center [288, 153] width 11 height 4
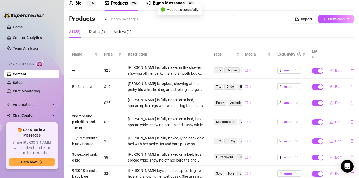
scroll to position [28, 0]
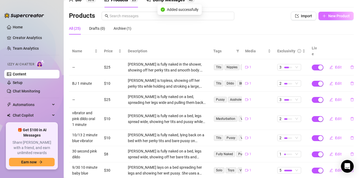
click at [336, 15] on span "New Product" at bounding box center [338, 16] width 21 height 4
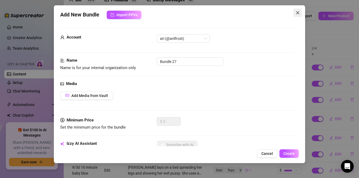
click at [300, 12] on icon "close" at bounding box center [298, 13] width 4 height 4
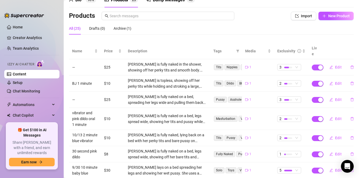
scroll to position [18, 0]
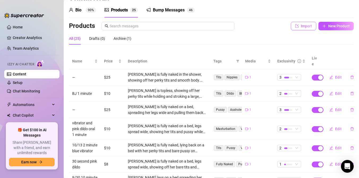
click at [298, 28] on span "button" at bounding box center [297, 26] width 4 height 4
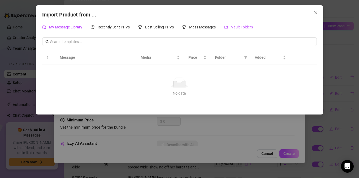
click at [235, 28] on span "Vault Folders" at bounding box center [242, 27] width 22 height 4
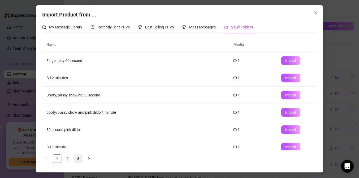
click at [78, 158] on link "3" at bounding box center [78, 158] width 8 height 8
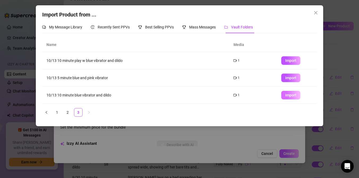
click at [288, 97] on span "Import" at bounding box center [290, 95] width 11 height 4
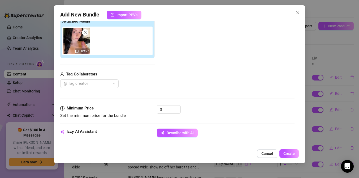
scroll to position [328, 0]
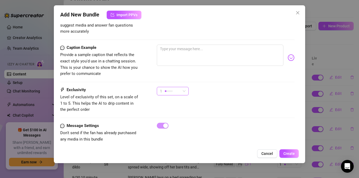
click at [180, 87] on div "1" at bounding box center [170, 91] width 21 height 8
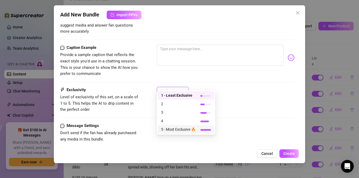
click at [175, 128] on span "5 - Most Exclusive 🔥" at bounding box center [178, 129] width 34 height 6
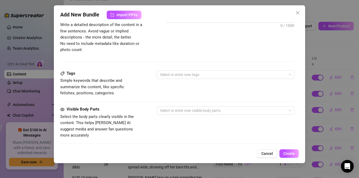
scroll to position [155, 0]
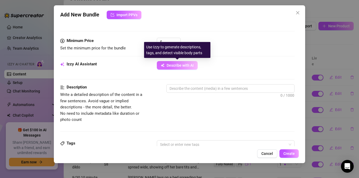
click at [169, 64] on span "Describe with AI" at bounding box center [180, 65] width 27 height 4
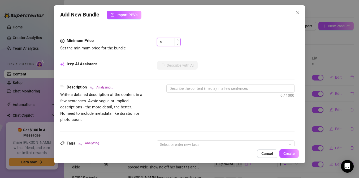
click at [171, 41] on input at bounding box center [171, 42] width 17 height 8
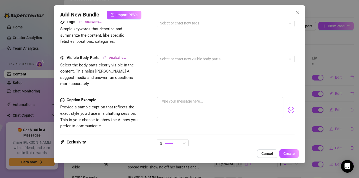
scroll to position [318, 0]
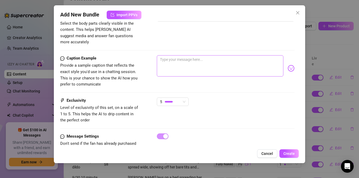
type input "30"
click at [168, 55] on textarea at bounding box center [220, 65] width 127 height 21
type textarea "i"
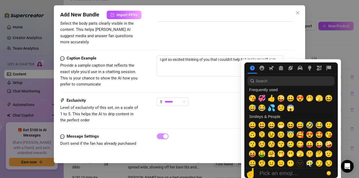
click at [289, 60] on div at bounding box center [291, 120] width 100 height 122
click at [317, 99] on span "🫣" at bounding box center [319, 97] width 8 height 7
click at [282, 108] on span "☺️" at bounding box center [281, 107] width 8 height 7
type textarea "i got so excited thinking of you that i couldn't help but make myself cum 🫣☺️"
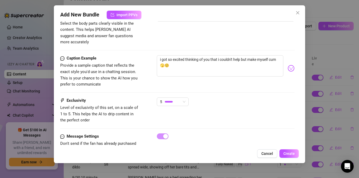
click at [191, 74] on div "i got so excited thinking of you that i couldn't help but make myself cum 🫣☺️" at bounding box center [226, 68] width 138 height 26
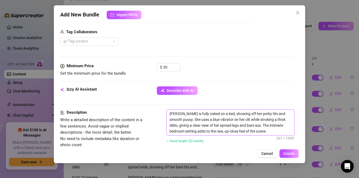
scroll to position [174, 0]
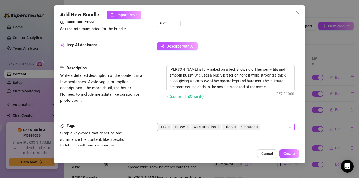
click at [265, 124] on div "Tits Pussy Masturbation Dildo Vibrator" at bounding box center [223, 126] width 130 height 7
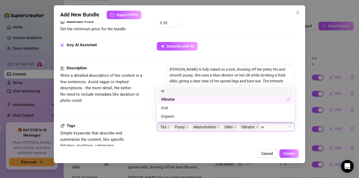
type input "ora"
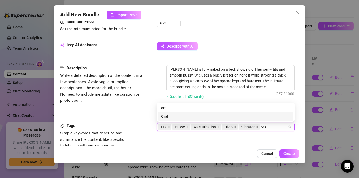
click at [200, 115] on div "Oral" at bounding box center [225, 116] width 129 height 6
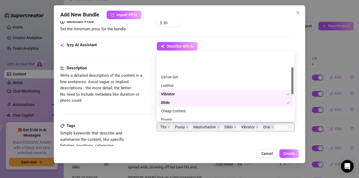
scroll to position [50, 0]
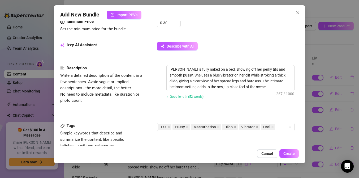
click at [166, 136] on div "Tags Simple keywords that describe and summarize the content, like specific fet…" at bounding box center [177, 136] width 234 height 26
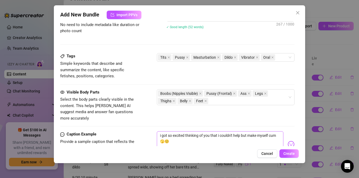
scroll to position [254, 0]
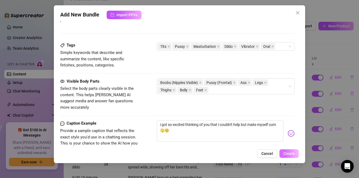
click at [296, 153] on button "Create" at bounding box center [288, 153] width 19 height 8
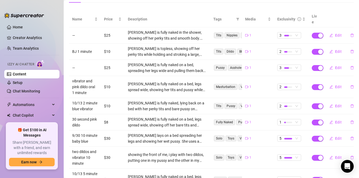
scroll to position [120, 0]
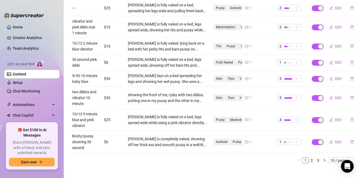
click at [228, 165] on main "Content Library Content for [PERSON_NAME] [PERSON_NAME] (ariifrost) Bio 90% Pro…" at bounding box center [211, 31] width 295 height 303
click at [23, 84] on link "Setup" at bounding box center [18, 82] width 10 height 4
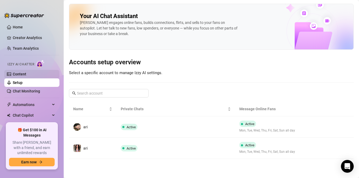
click at [26, 73] on link "Content" at bounding box center [20, 74] width 14 height 4
